Goal: Obtain resource: Obtain resource

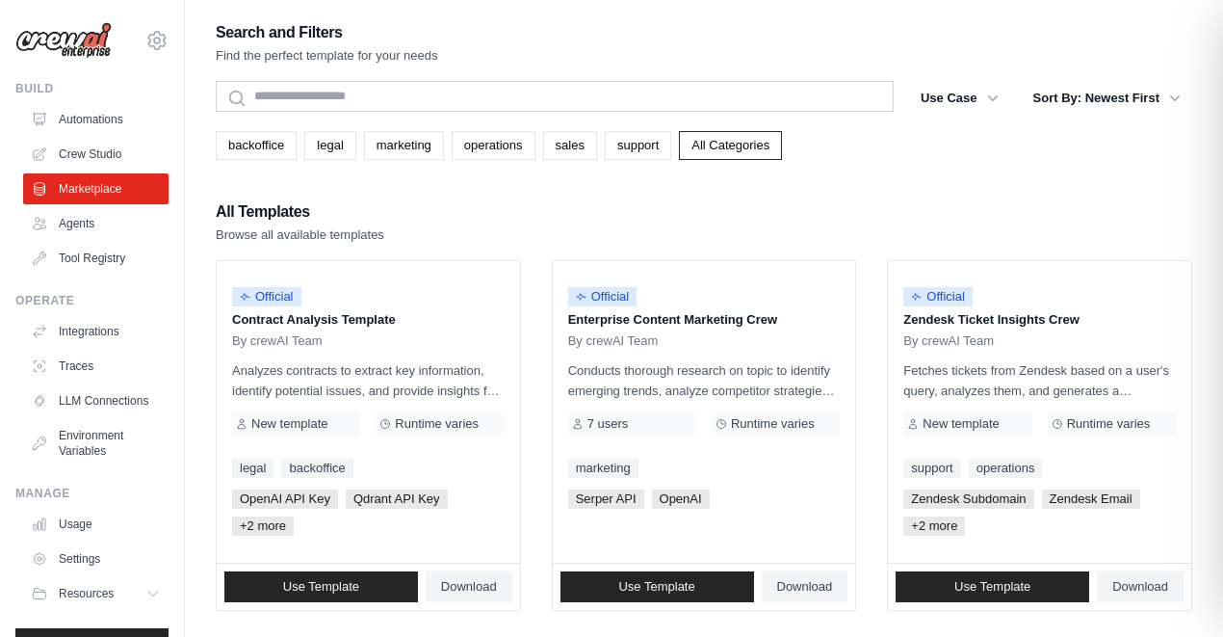
click at [749, 60] on div "Search and Filters Find the perfect template for your needs" at bounding box center [704, 42] width 977 height 46
click at [902, 44] on div "Search and Filters Find the perfect template for your needs" at bounding box center [704, 42] width 977 height 46
click at [639, 39] on div "Search and Filters Find the perfect template for your needs" at bounding box center [704, 42] width 977 height 46
click at [361, 380] on p "Analyzes contracts to extract key information, identify potential issues, and p…" at bounding box center [368, 380] width 273 height 40
click at [330, 315] on p "Contract Analysis Template" at bounding box center [368, 319] width 273 height 19
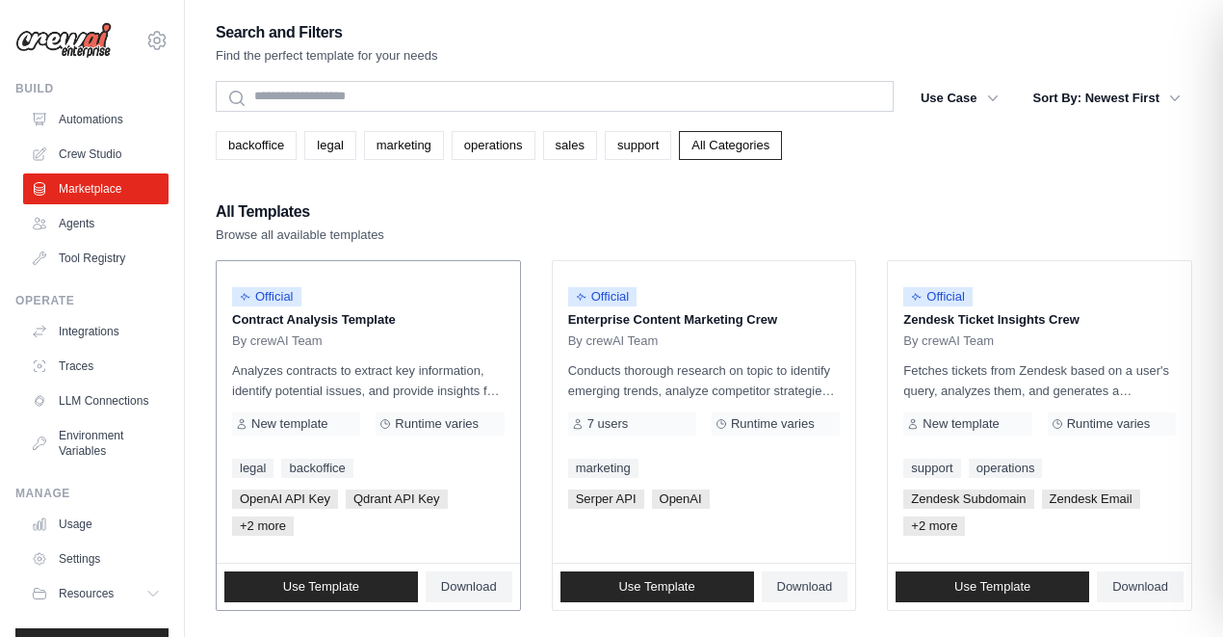
click at [279, 304] on span "Official" at bounding box center [266, 296] width 69 height 19
click at [368, 592] on link "Use Template" at bounding box center [321, 586] width 194 height 31
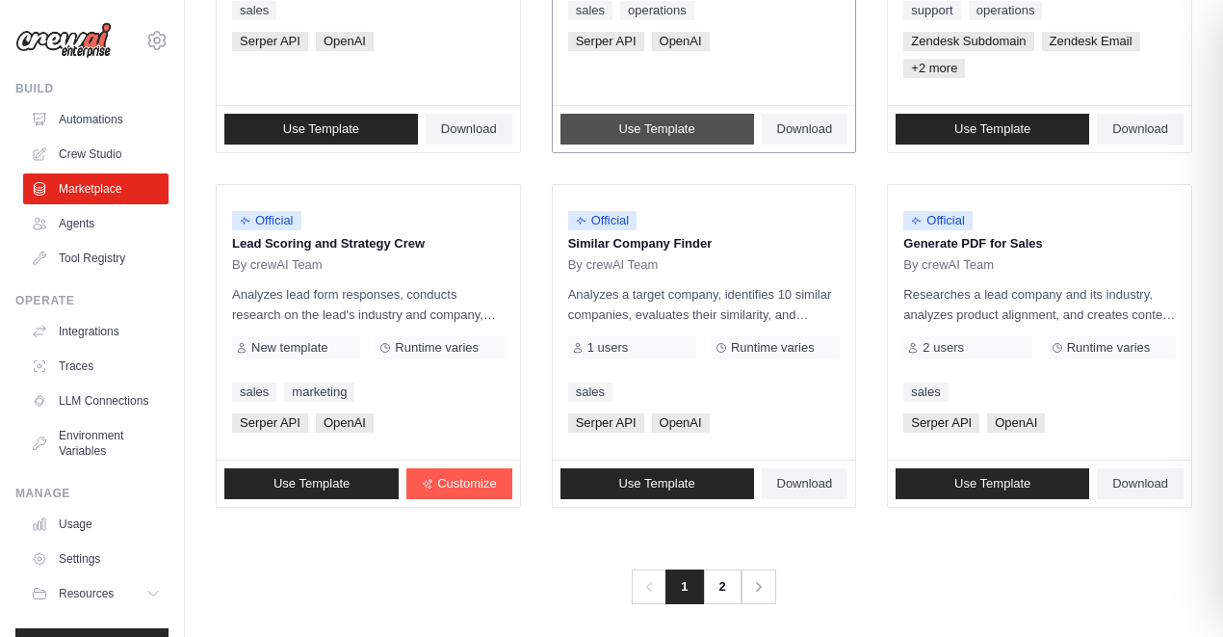
scroll to position [1197, 0]
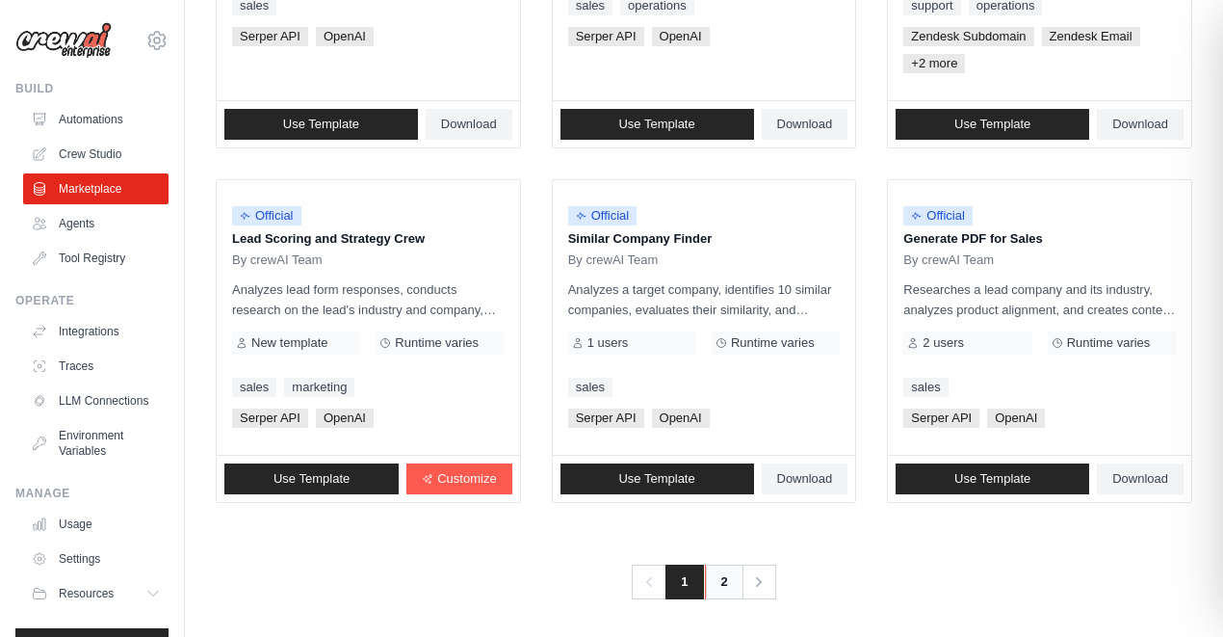
click at [726, 591] on link "2" at bounding box center [724, 581] width 39 height 35
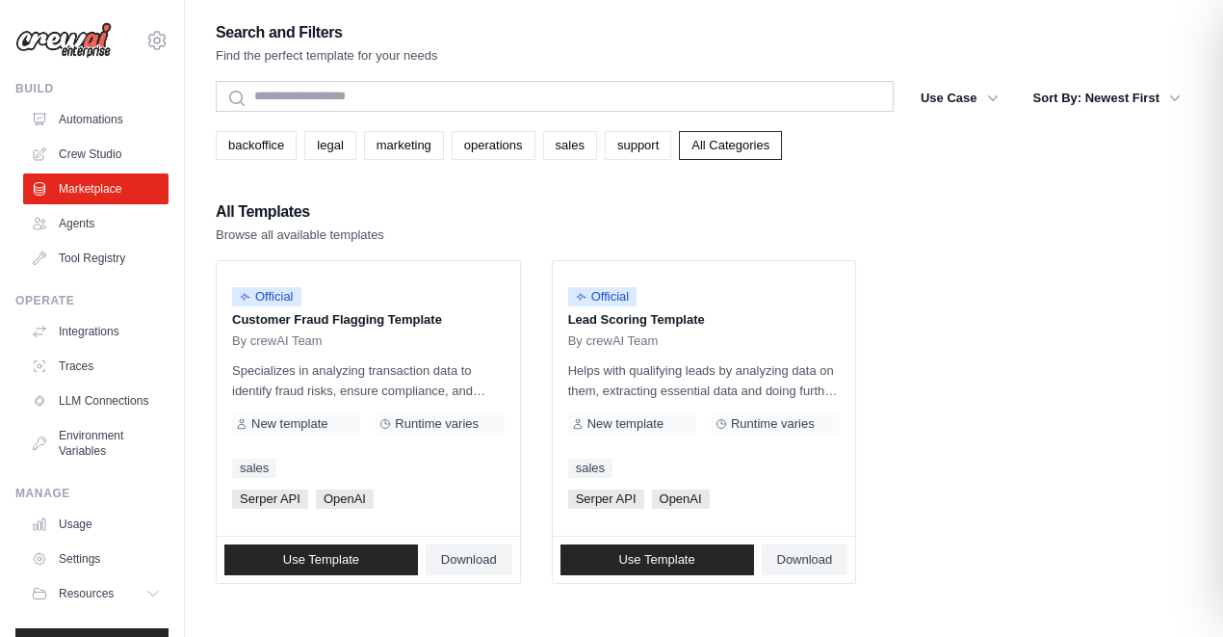
click at [634, 198] on div "All Templates Browse all available templates" at bounding box center [704, 221] width 977 height 46
click at [91, 217] on link "Agents" at bounding box center [97, 223] width 145 height 31
